Goal: Information Seeking & Learning: Learn about a topic

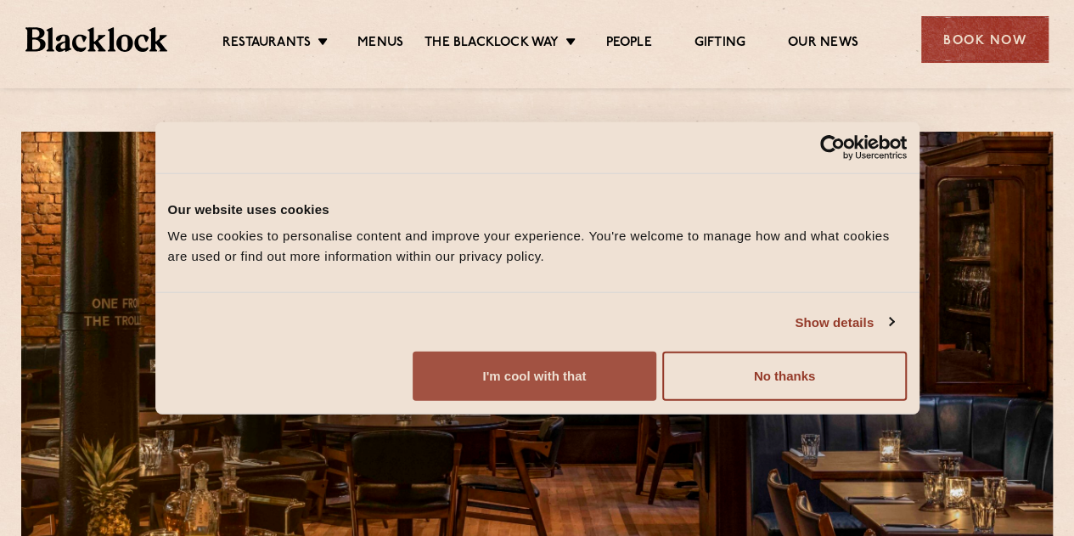
click at [656, 401] on button "I'm cool with that" at bounding box center [534, 375] width 244 height 49
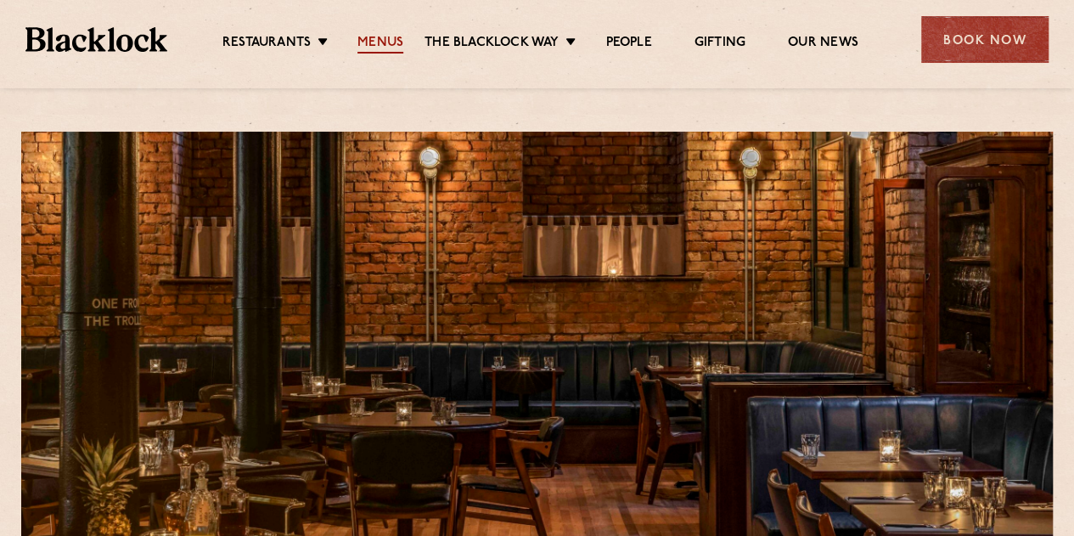
click at [382, 44] on link "Menus" at bounding box center [380, 44] width 46 height 19
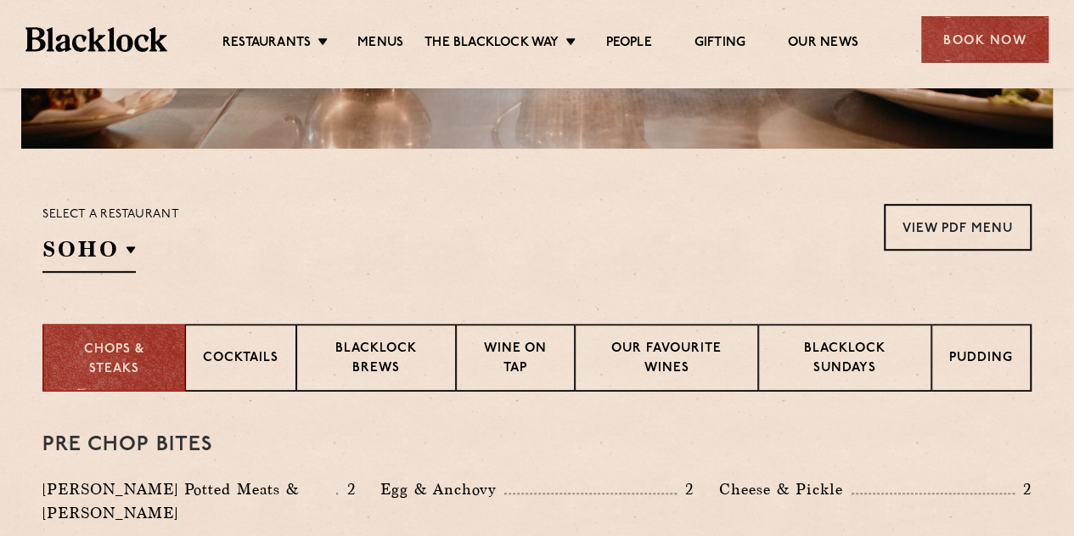
scroll to position [475, 0]
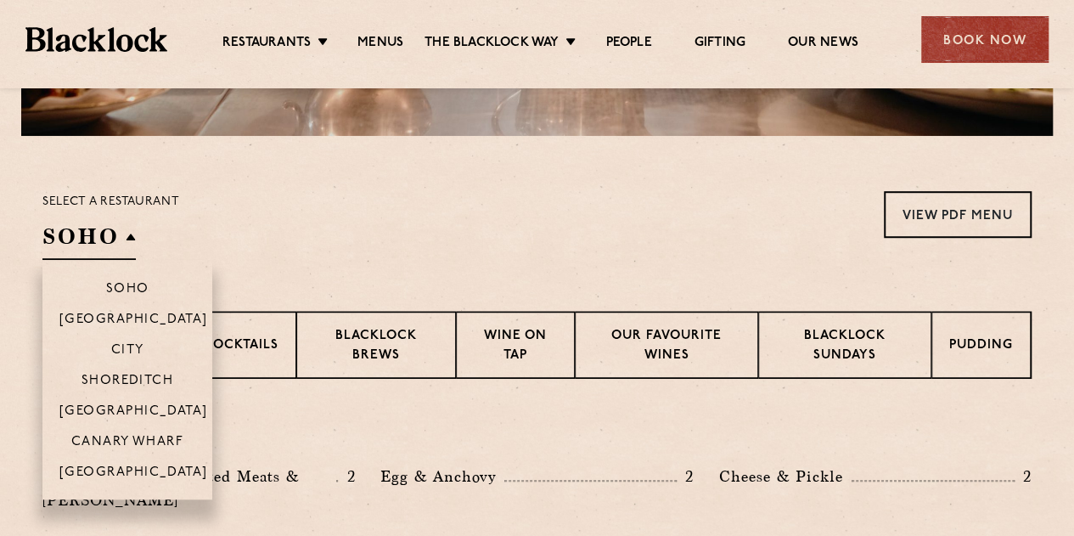
click at [91, 245] on h2 "SOHO" at bounding box center [88, 241] width 93 height 38
click at [131, 476] on p "[GEOGRAPHIC_DATA]" at bounding box center [133, 473] width 149 height 17
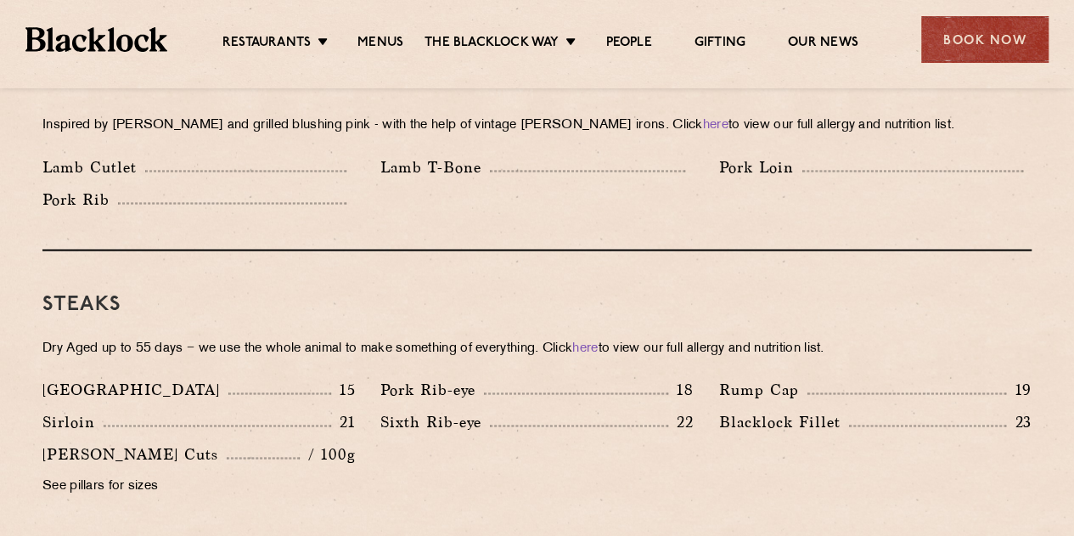
scroll to position [1480, 0]
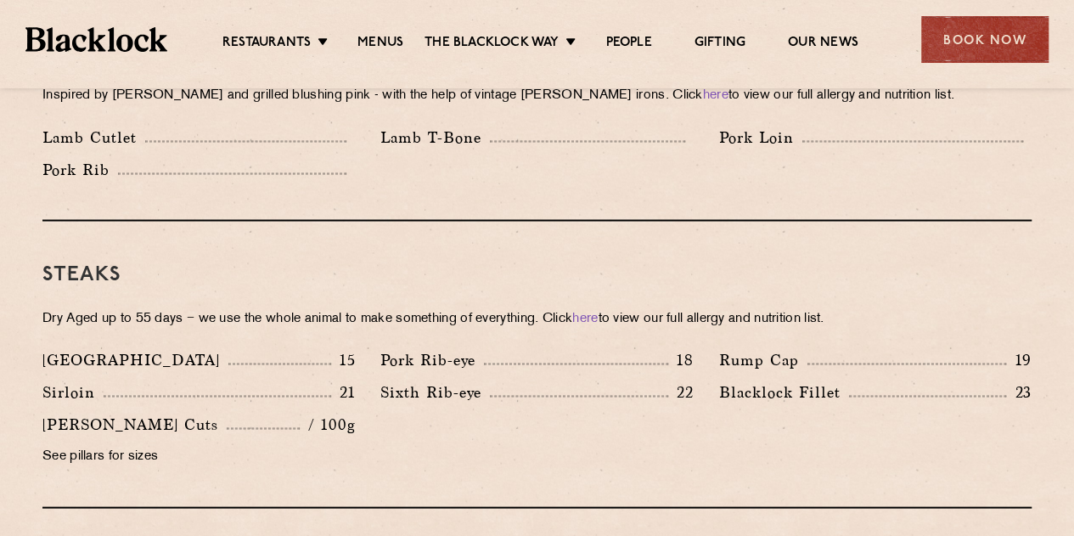
click at [290, 281] on div "Steaks Dry Aged up to 55 days − we use the whole animal to make something of ev…" at bounding box center [536, 364] width 989 height 287
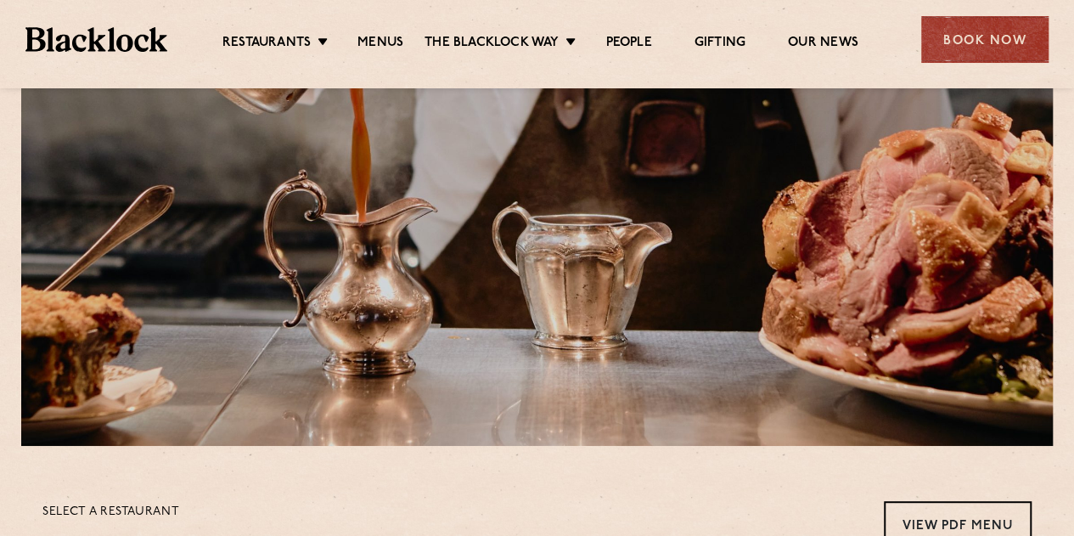
scroll to position [156, 0]
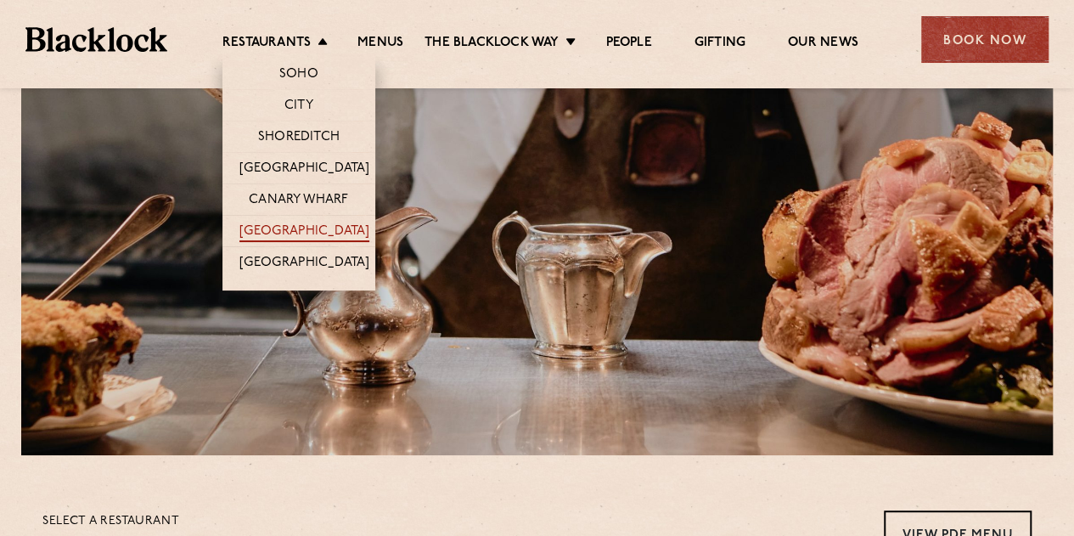
click at [322, 223] on link "[GEOGRAPHIC_DATA]" at bounding box center [304, 232] width 130 height 19
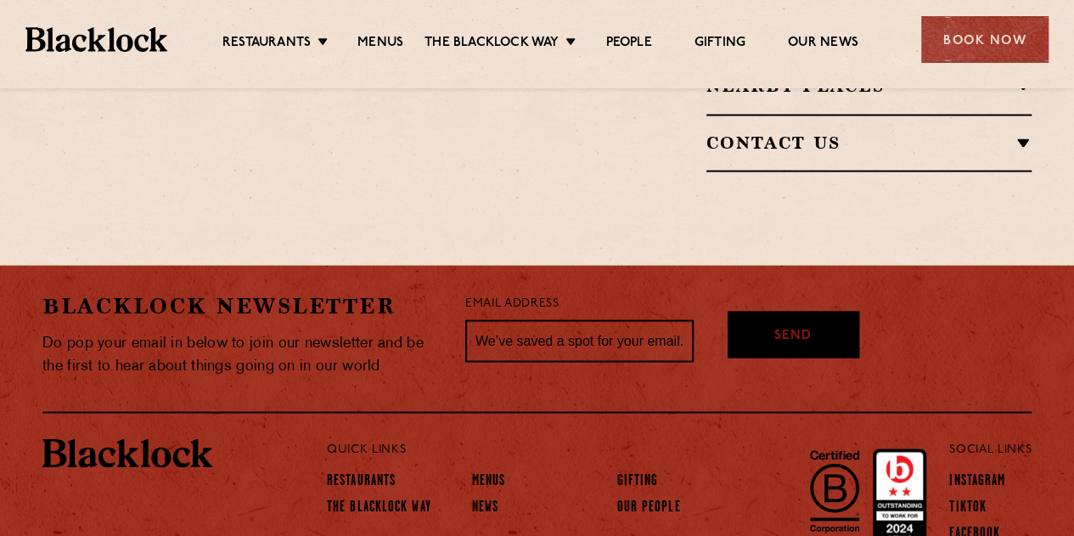
scroll to position [1453, 0]
